Goal: Task Accomplishment & Management: Use online tool/utility

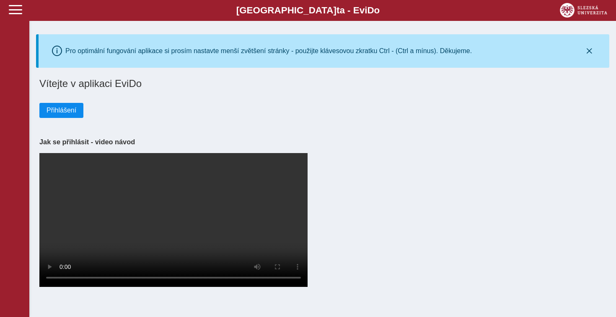
click at [67, 108] on span "Přihlášení" at bounding box center [61, 111] width 30 height 8
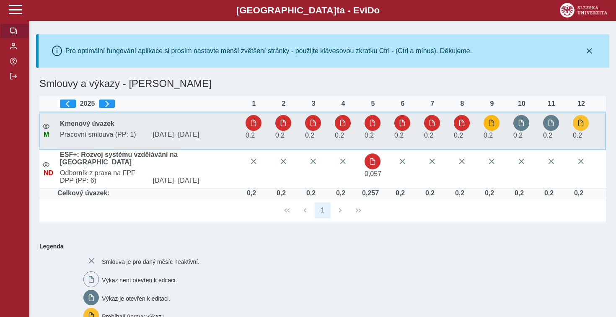
click at [492, 124] on span "button" at bounding box center [491, 123] width 7 height 7
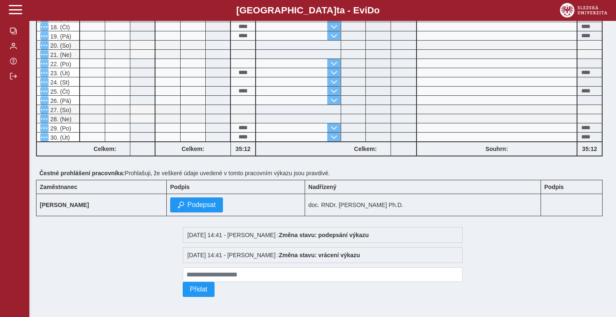
scroll to position [332, 0]
click at [216, 202] on span "Podepsat" at bounding box center [201, 205] width 28 height 8
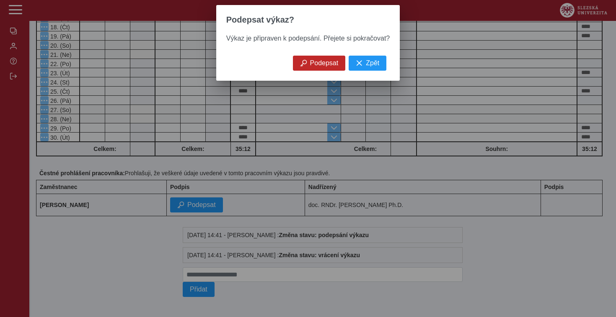
click at [323, 64] on span "Podepsat" at bounding box center [324, 63] width 28 height 8
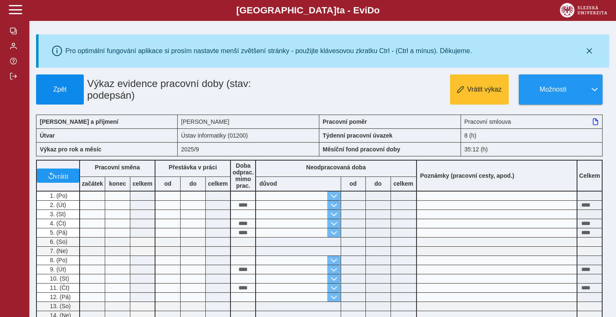
scroll to position [0, 0]
click at [62, 90] on span "Zpět" at bounding box center [60, 90] width 40 height 8
